Goal: Transaction & Acquisition: Purchase product/service

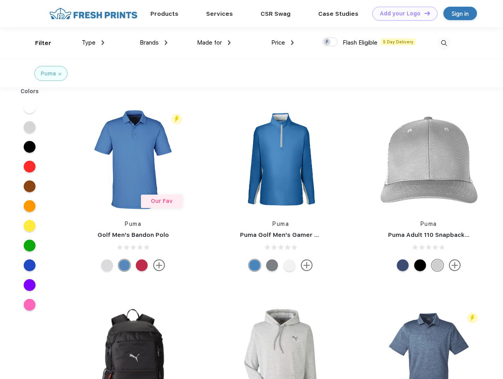
click at [402, 13] on link "Add your Logo Design Tool" at bounding box center [405, 14] width 65 height 14
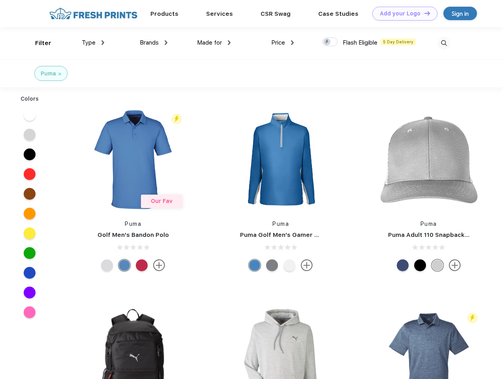
click at [0, 0] on div "Design Tool" at bounding box center [0, 0] width 0 height 0
click at [424, 13] on link "Add your Logo Design Tool" at bounding box center [405, 14] width 65 height 14
click at [38, 43] on div "Filter" at bounding box center [43, 43] width 16 height 9
click at [93, 43] on span "Type" at bounding box center [89, 42] width 14 height 7
click at [154, 43] on span "Brands" at bounding box center [149, 42] width 19 height 7
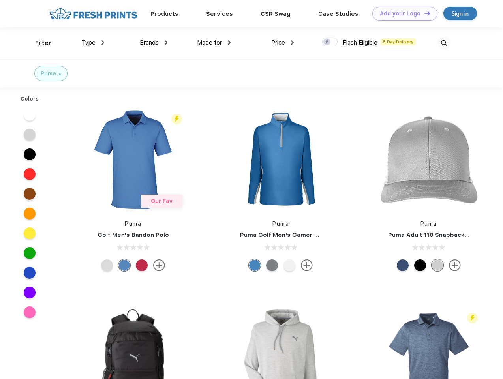
click at [214, 43] on span "Made for" at bounding box center [209, 42] width 25 height 7
click at [283, 43] on span "Price" at bounding box center [278, 42] width 14 height 7
click at [330, 42] on div at bounding box center [329, 42] width 15 height 9
click at [328, 42] on input "checkbox" at bounding box center [324, 39] width 5 height 5
click at [444, 43] on img at bounding box center [444, 43] width 13 height 13
